Goal: Task Accomplishment & Management: Use online tool/utility

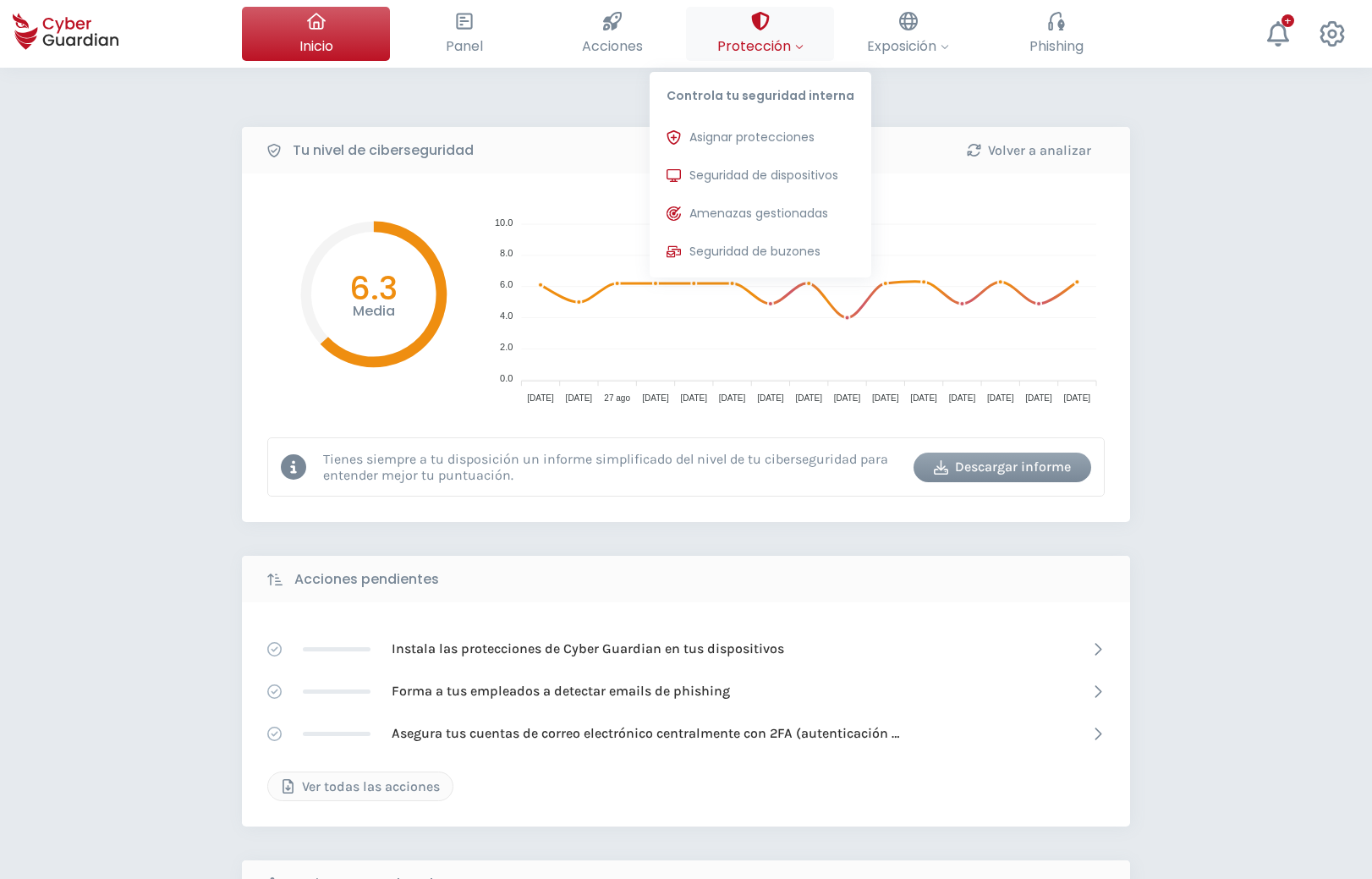
click at [796, 35] on button "Protección Controla tu seguridad interna Asignar protecciones Asigna las licenc…" at bounding box center [760, 33] width 148 height 54
click at [767, 153] on button "Asignar protecciones Asigna las licencias de protección para poder instalarlas …" at bounding box center [760, 137] width 222 height 34
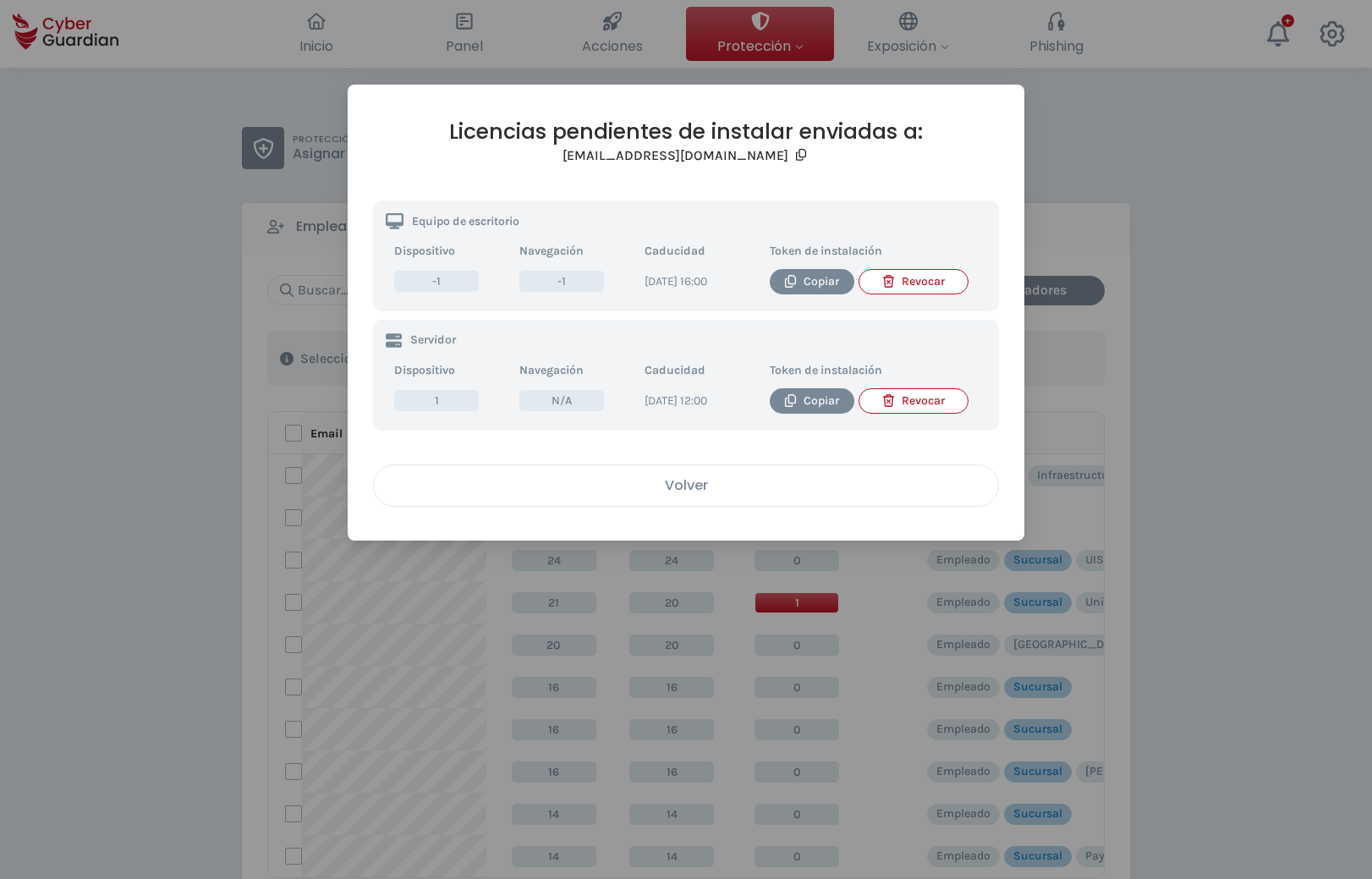
click at [727, 496] on div "Volver" at bounding box center [686, 485] width 599 height 21
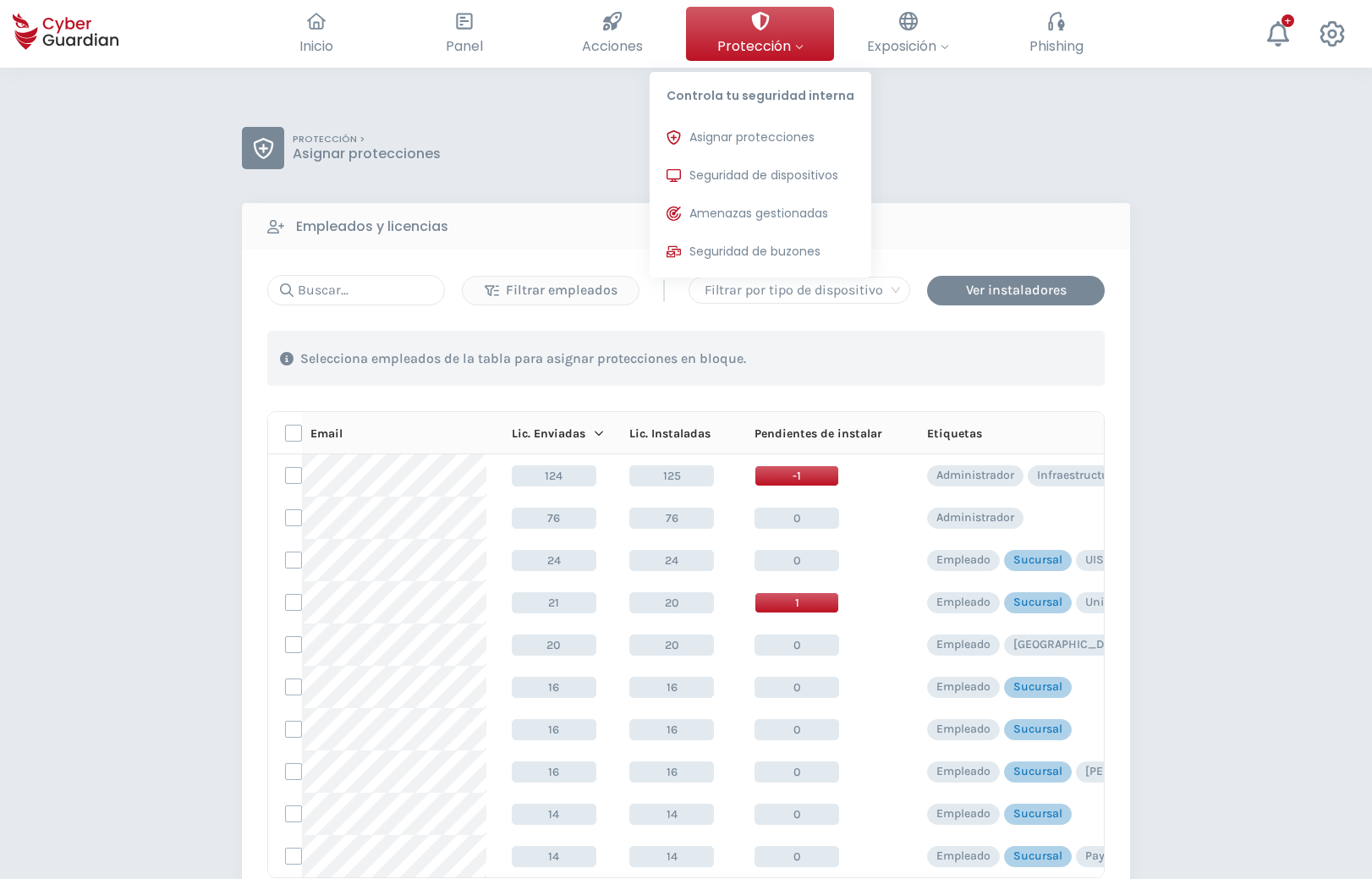
click at [799, 36] on div at bounding box center [799, 46] width 8 height 21
click at [731, 135] on span "Asignar protecciones" at bounding box center [752, 137] width 125 height 17
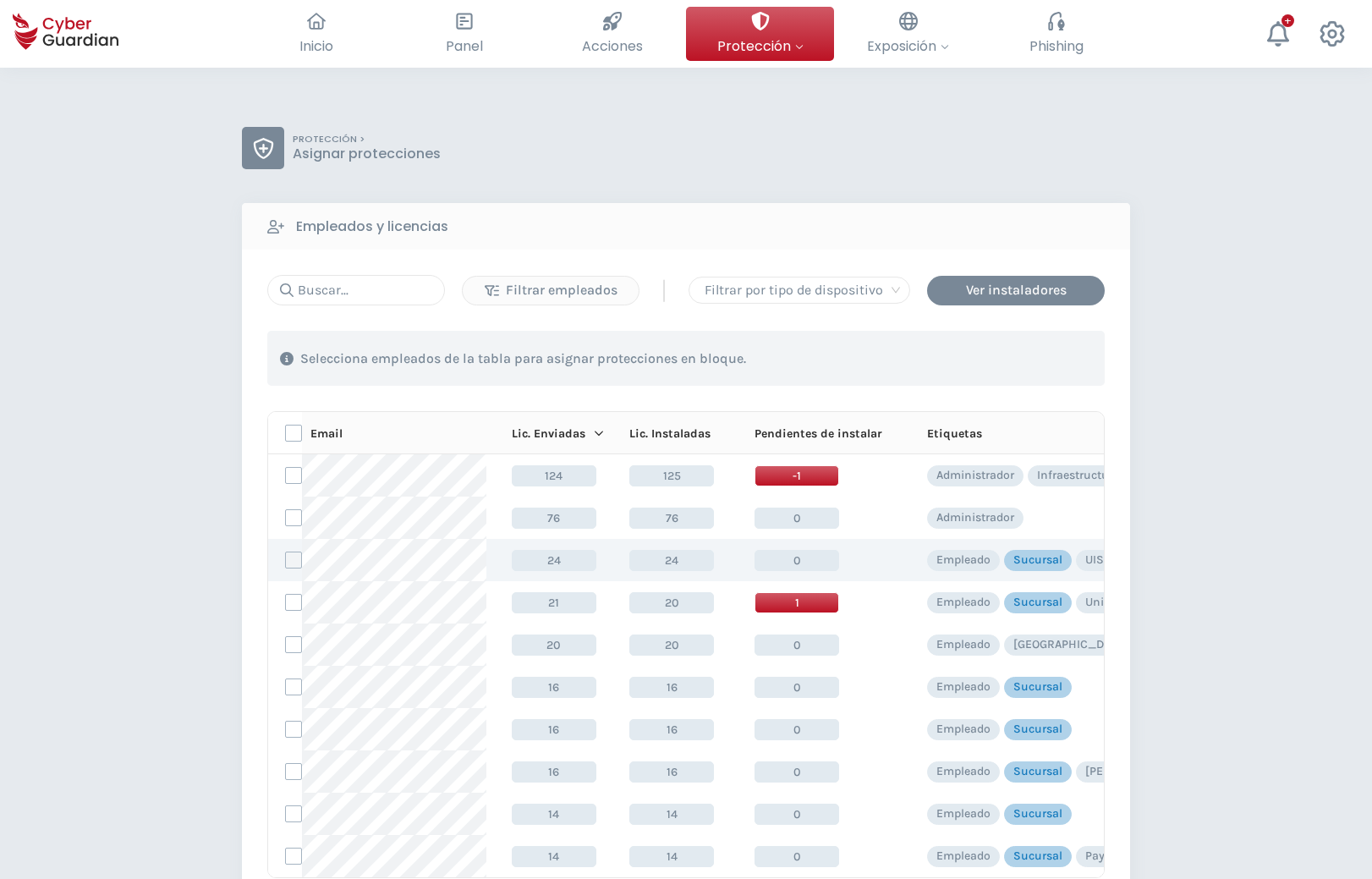
click at [293, 563] on label at bounding box center [293, 560] width 17 height 17
click at [286, 563] on input "checkbox" at bounding box center [286, 560] width 0 height 16
click at [970, 353] on div "Asignar protecciones" at bounding box center [1002, 359] width 153 height 20
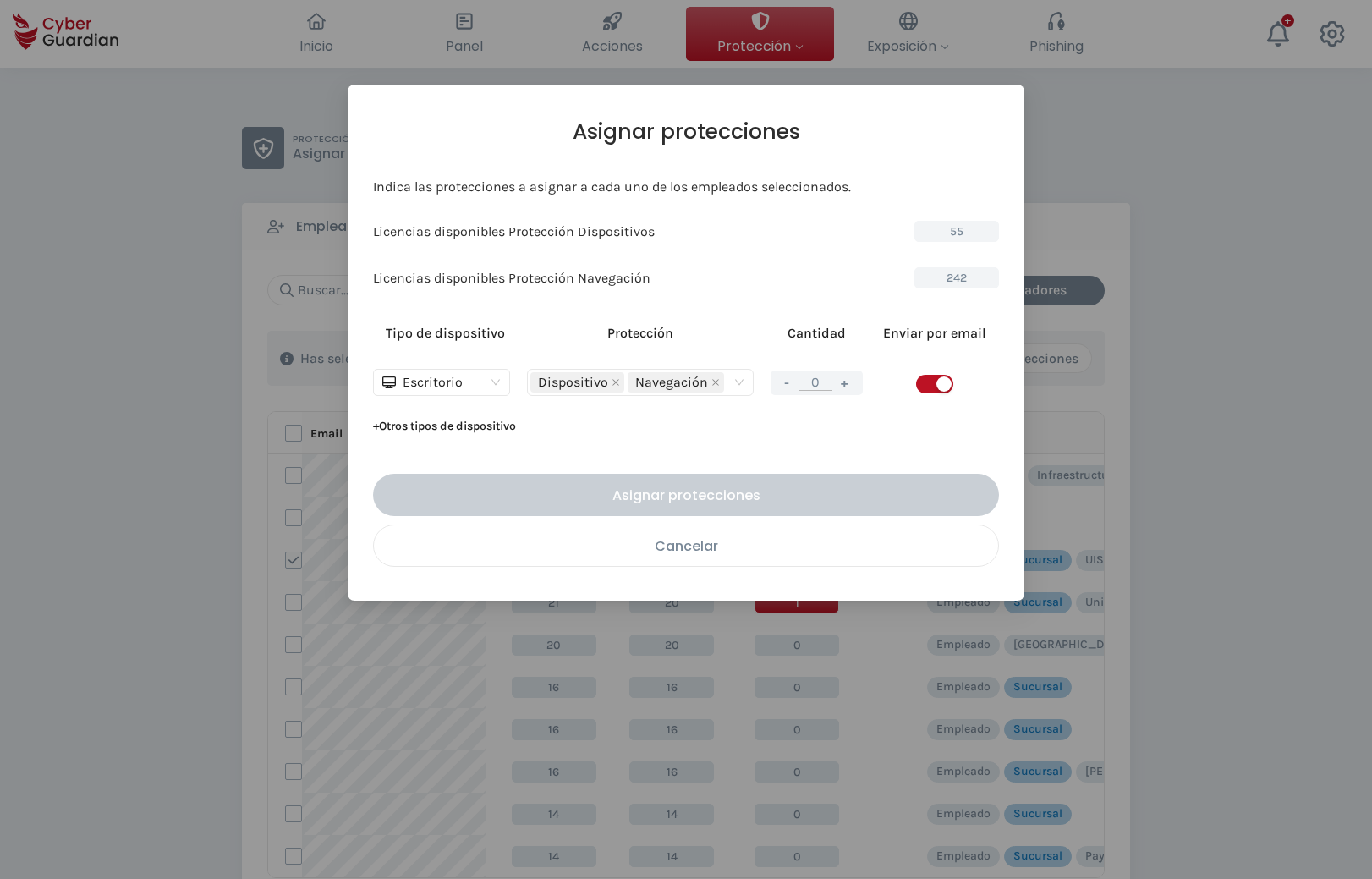
click at [786, 554] on div "Cancelar" at bounding box center [686, 545] width 599 height 21
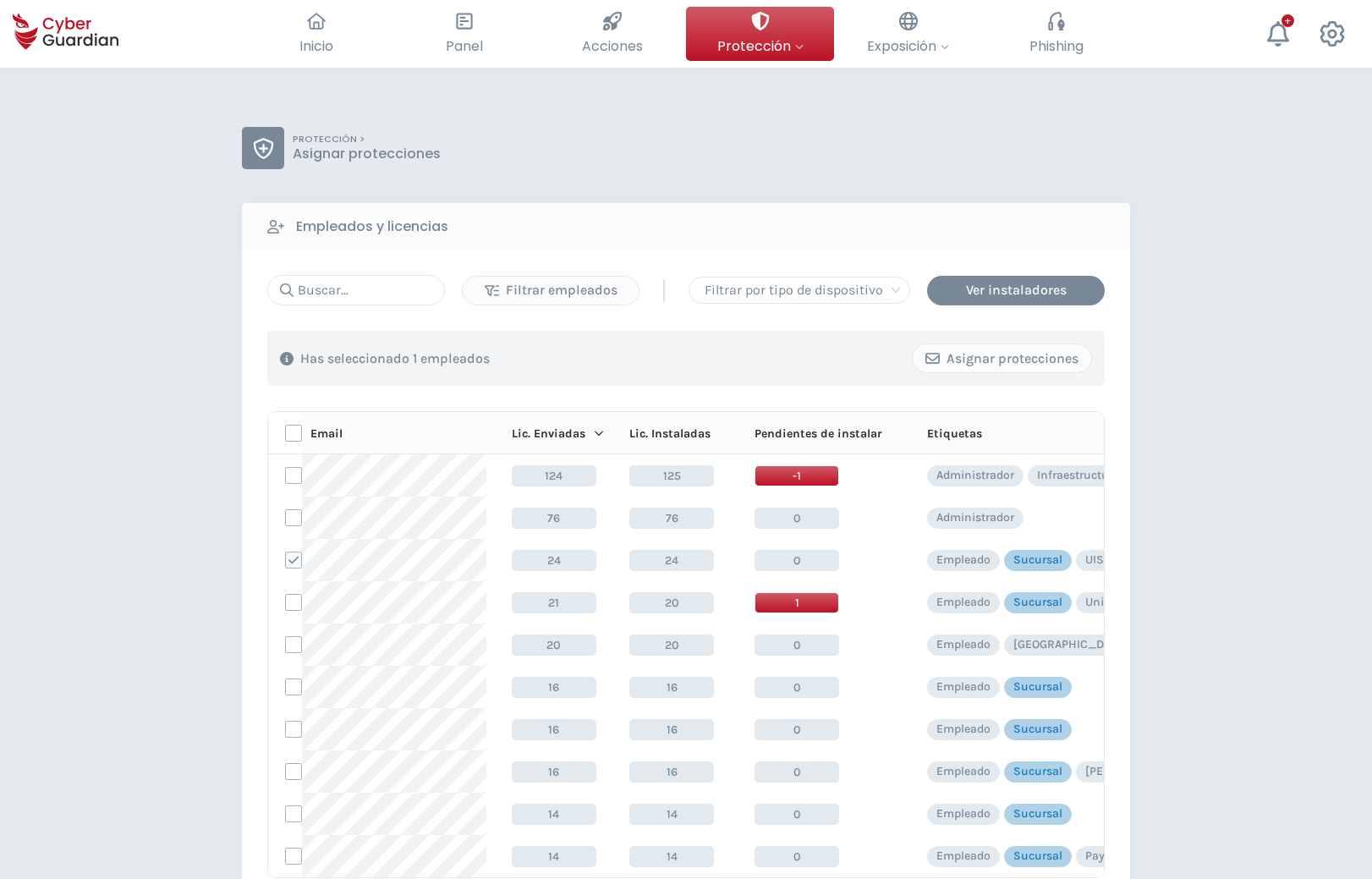
click at [1198, 453] on div "PROTECCIÓN > Asignar protecciones Empleados y licencias Filtrar empleados | Fil…" at bounding box center [686, 666] width 1372 height 1198
